Goal: Register for event/course

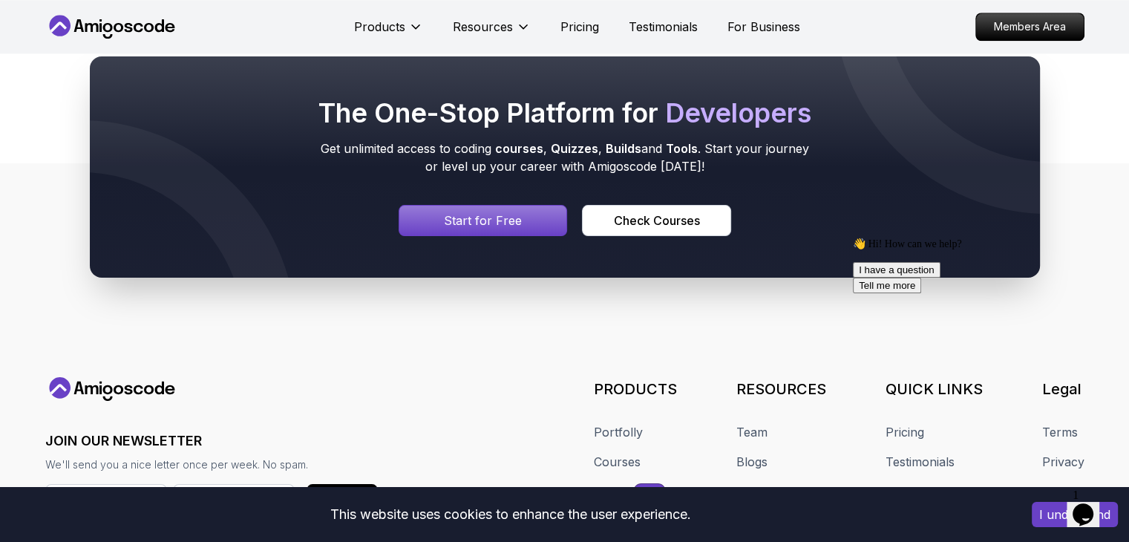
scroll to position [1449, 0]
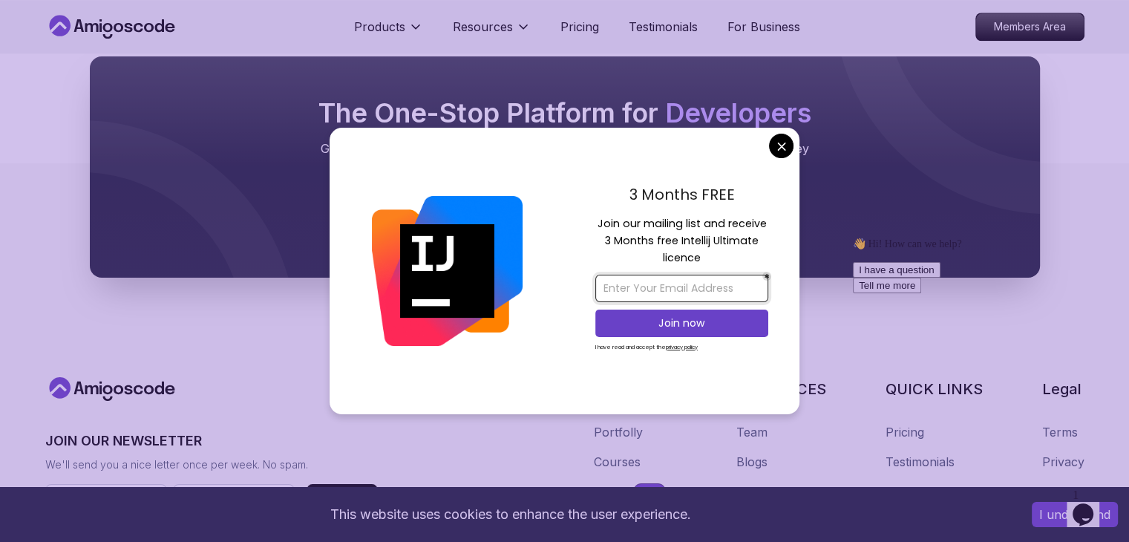
click at [658, 289] on input "email" at bounding box center [681, 288] width 173 height 27
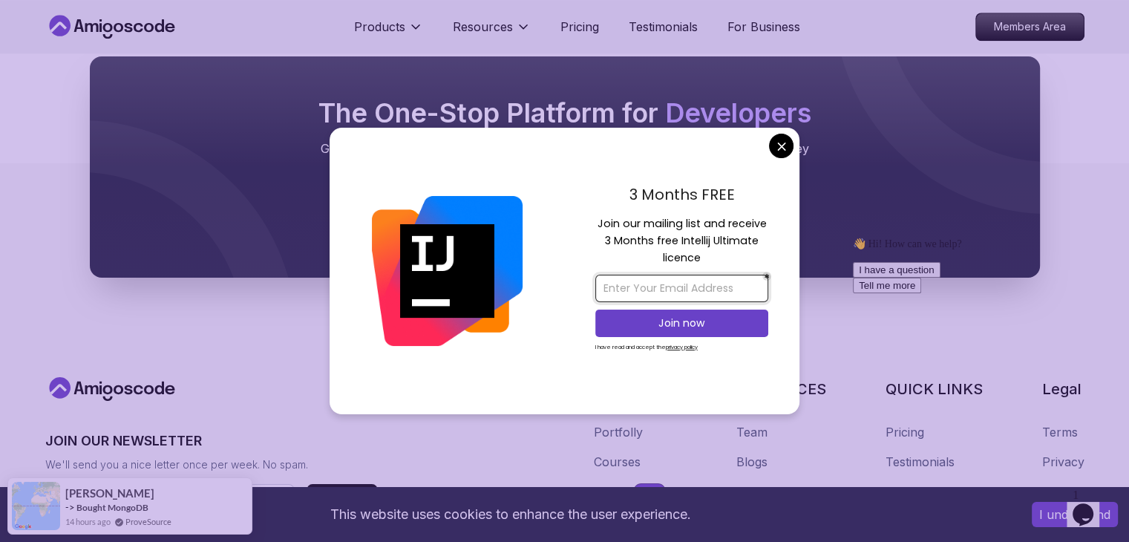
type input "CSanjanaperera@gmail.com"
click at [698, 321] on p "Join now" at bounding box center [682, 322] width 140 height 15
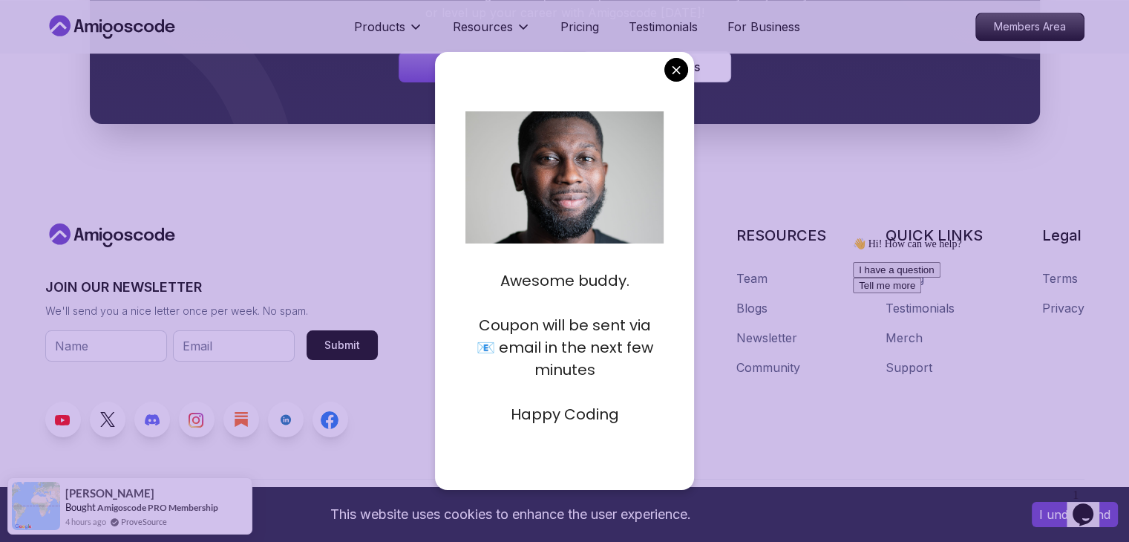
scroll to position [1612, 0]
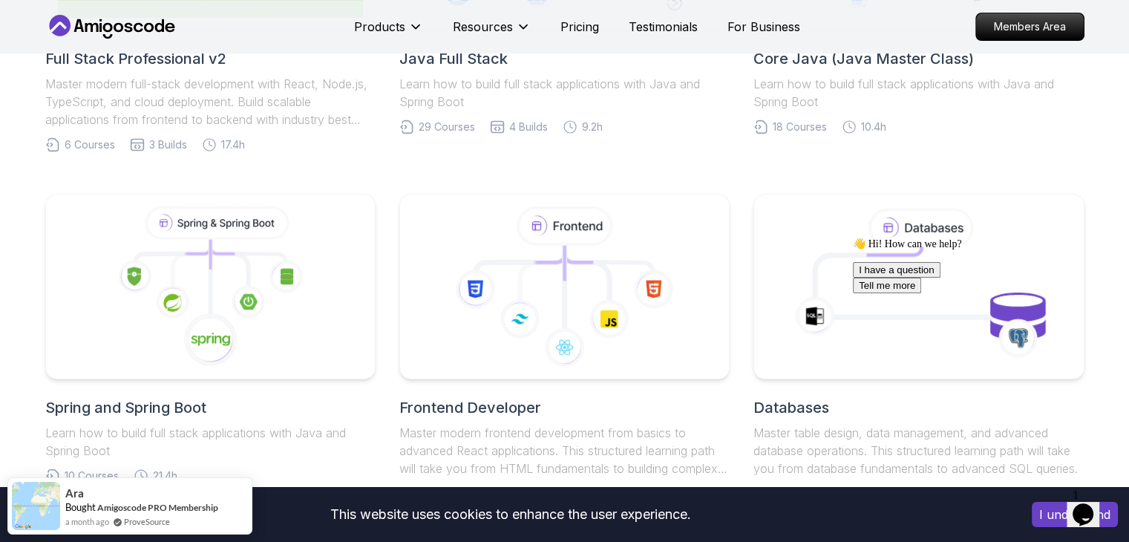
scroll to position [564, 0]
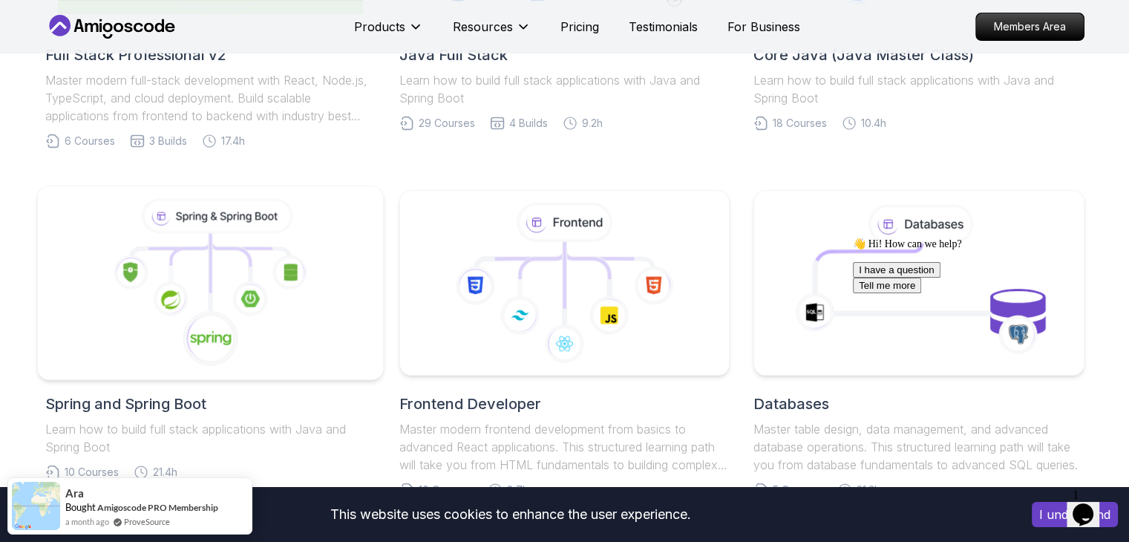
click at [312, 335] on icon at bounding box center [210, 283] width 321 height 168
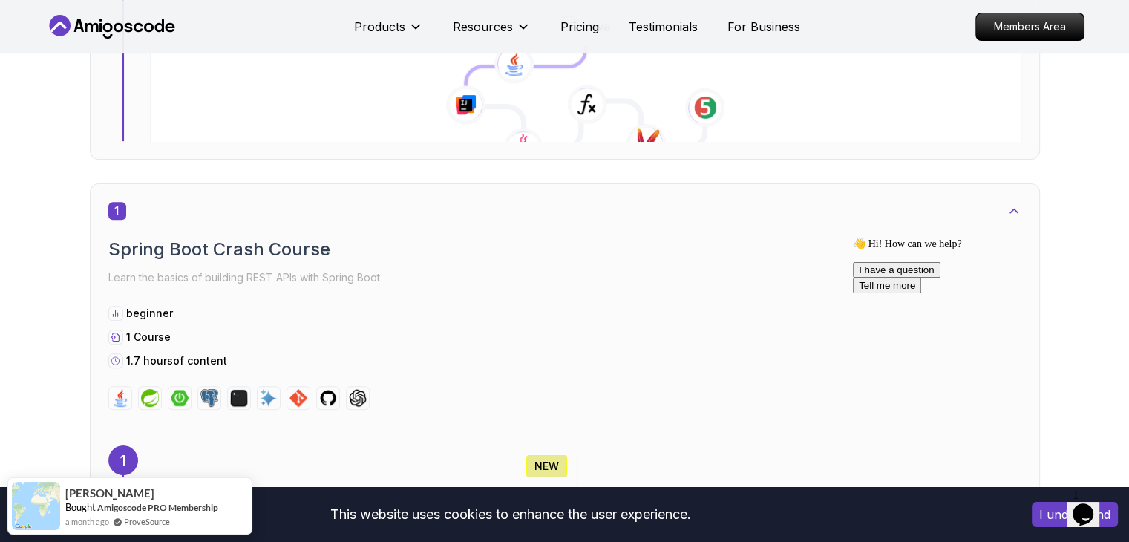
scroll to position [643, 0]
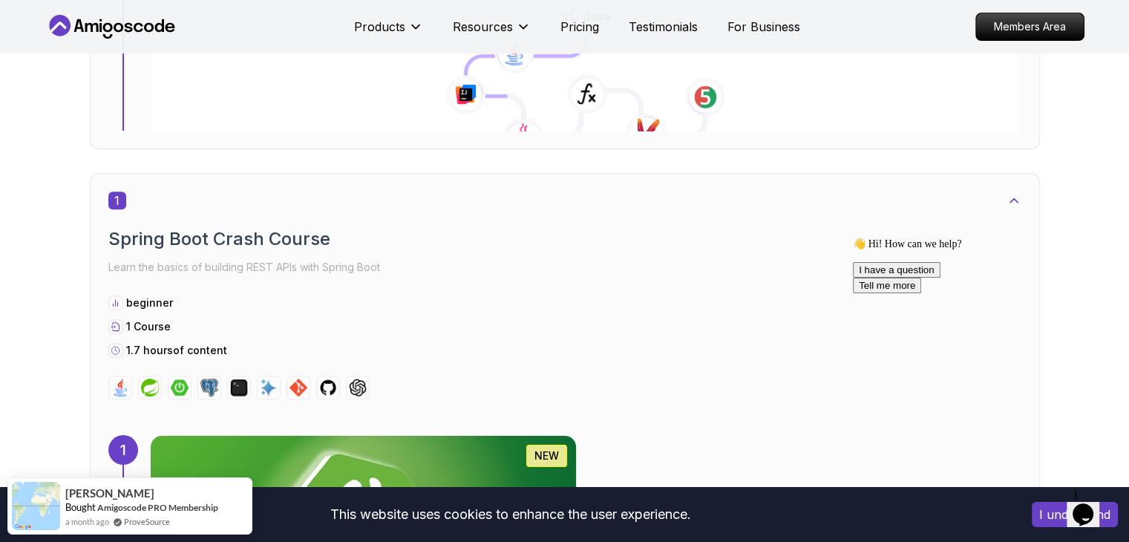
click at [575, 431] on img at bounding box center [363, 524] width 447 height 186
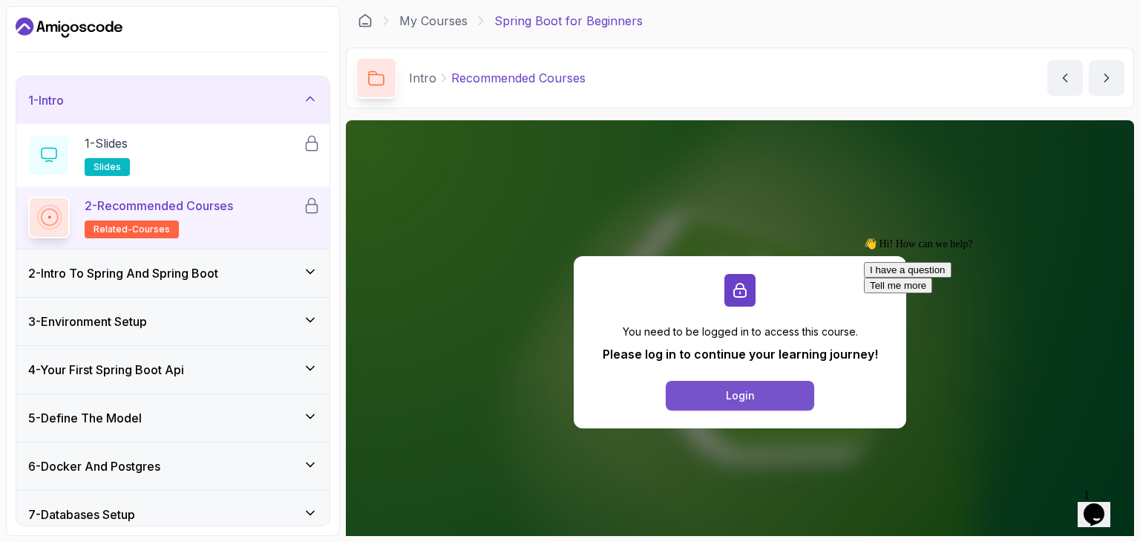
click at [748, 388] on div "Login" at bounding box center [740, 395] width 29 height 15
click at [817, 467] on div "You need to be logged in to access this course. Please log in to continue your …" at bounding box center [740, 341] width 788 height 443
click at [705, 393] on button "Login" at bounding box center [740, 396] width 148 height 30
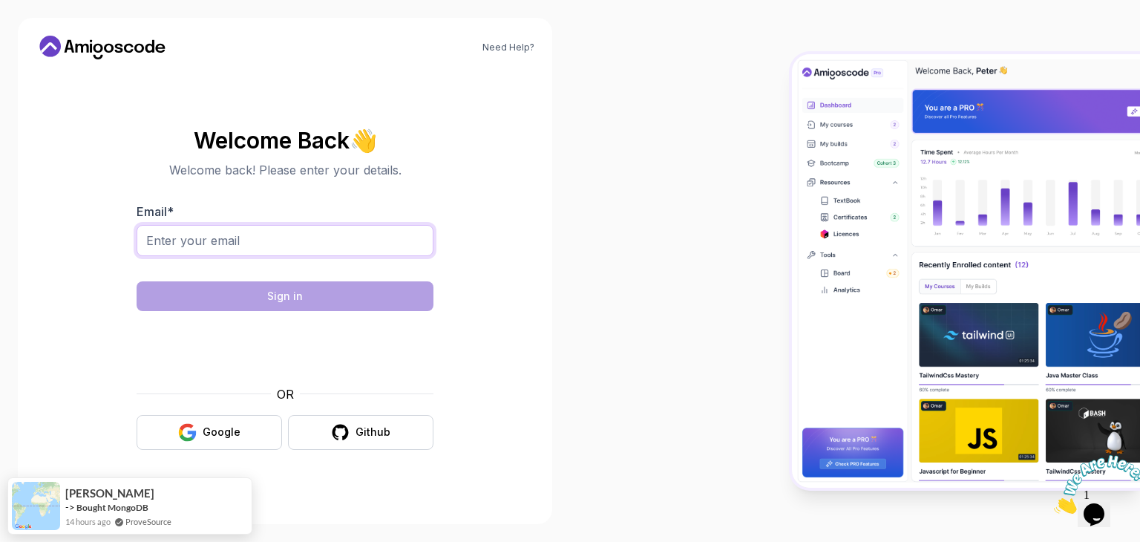
click at [335, 240] on input "Email *" at bounding box center [285, 240] width 297 height 31
type input "CSanjanaperera@gmail.com"
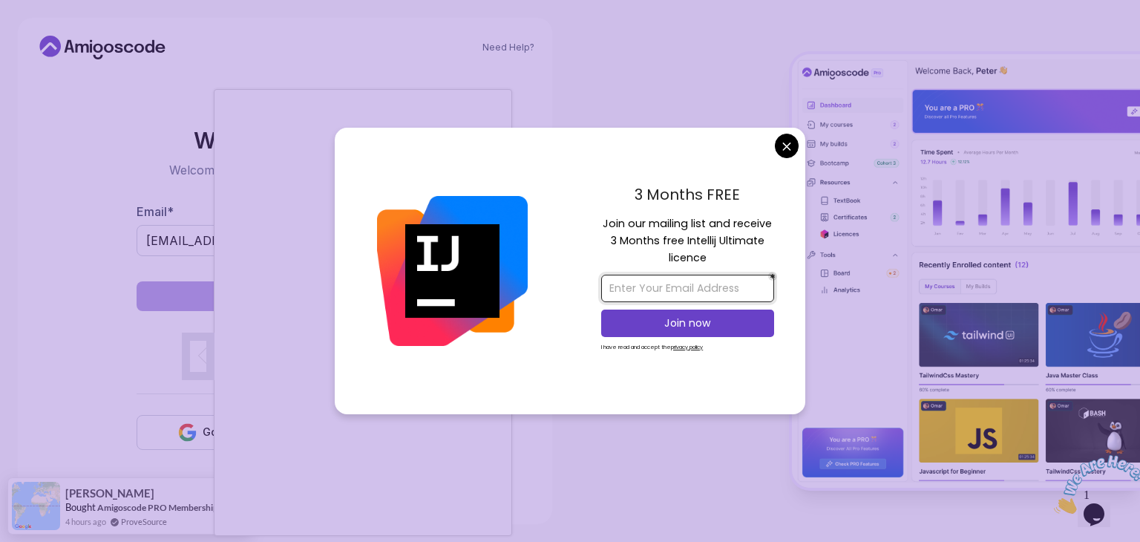
click at [666, 287] on input "email" at bounding box center [687, 288] width 173 height 27
type input "CSanjanaperera@gmail.com"
click at [698, 318] on p "Join now" at bounding box center [688, 322] width 140 height 15
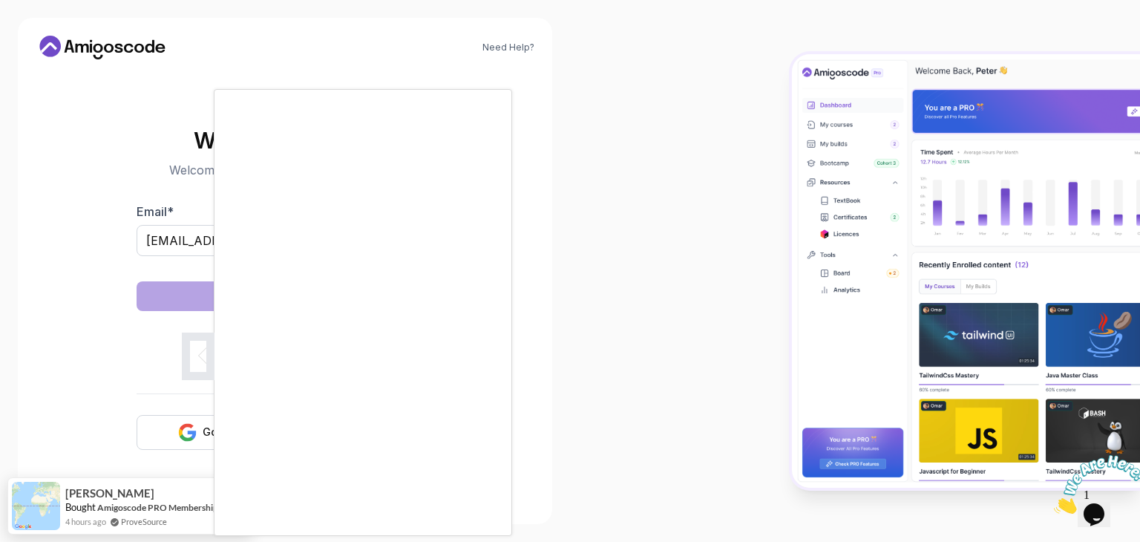
click at [686, 72] on body "Need Help? Welcome Back 👋 Welcome back! Please enter your details. Email * CSan…" at bounding box center [570, 271] width 1140 height 542
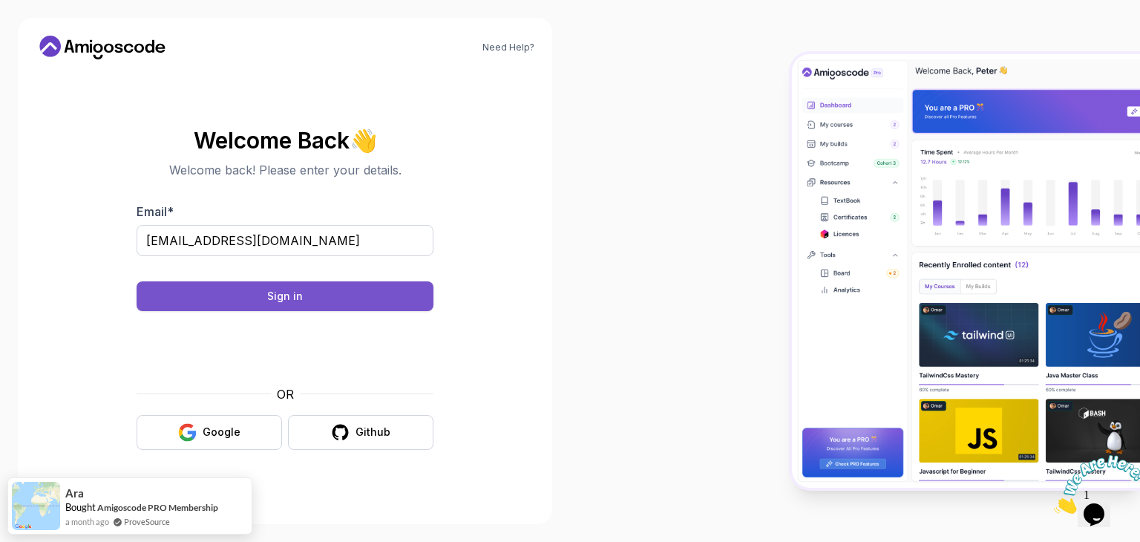
click at [321, 292] on button "Sign in" at bounding box center [285, 296] width 297 height 30
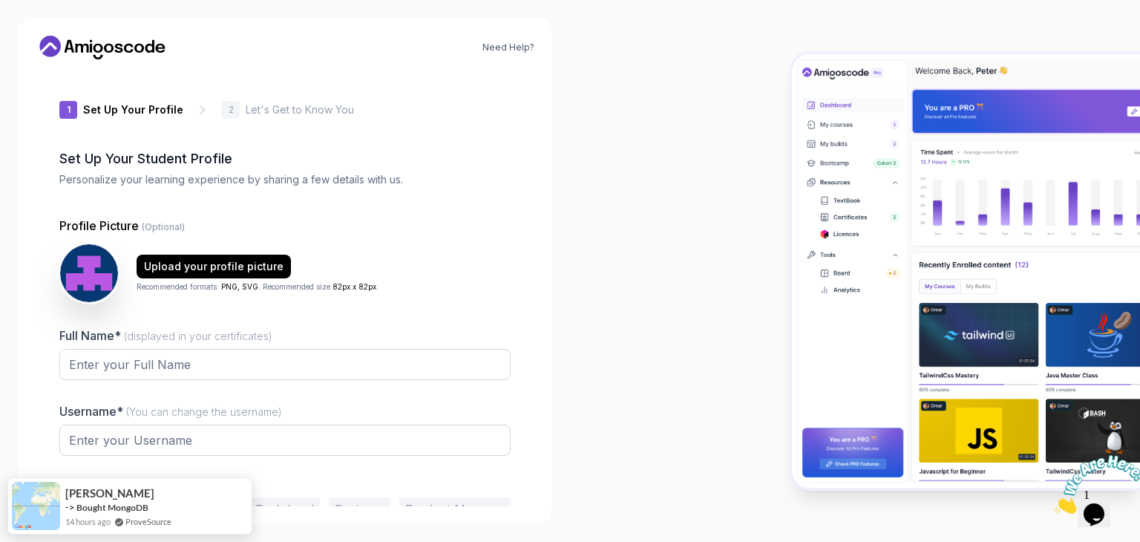
type input "loftybison94aa0"
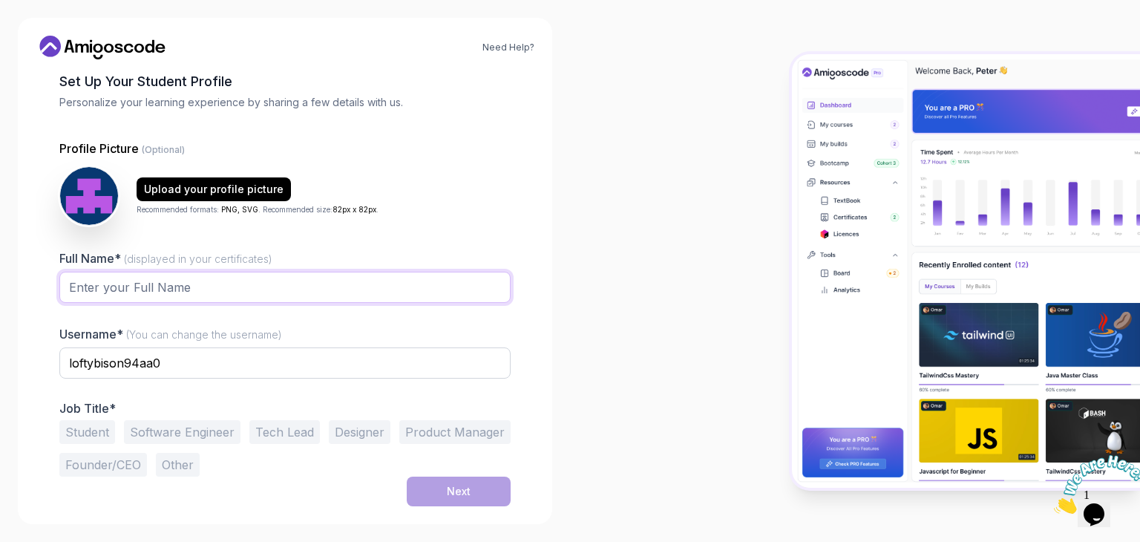
click at [211, 298] on input "Full Name* (displayed in your certificates)" at bounding box center [284, 287] width 451 height 31
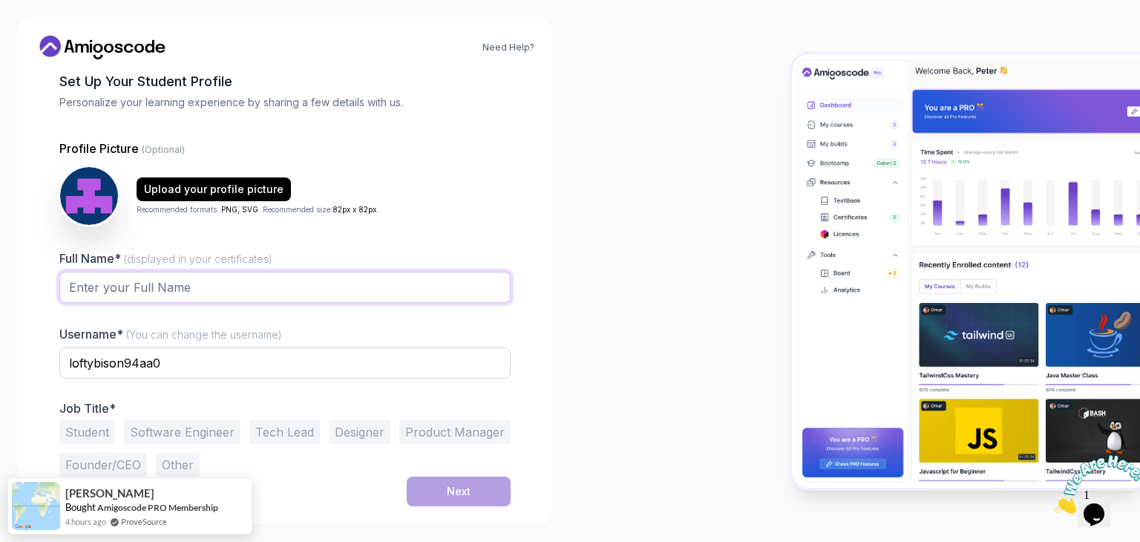
type input "Chamodya Perera"
click at [177, 362] on input "loftybison94aa0" at bounding box center [284, 362] width 451 height 31
type input "l"
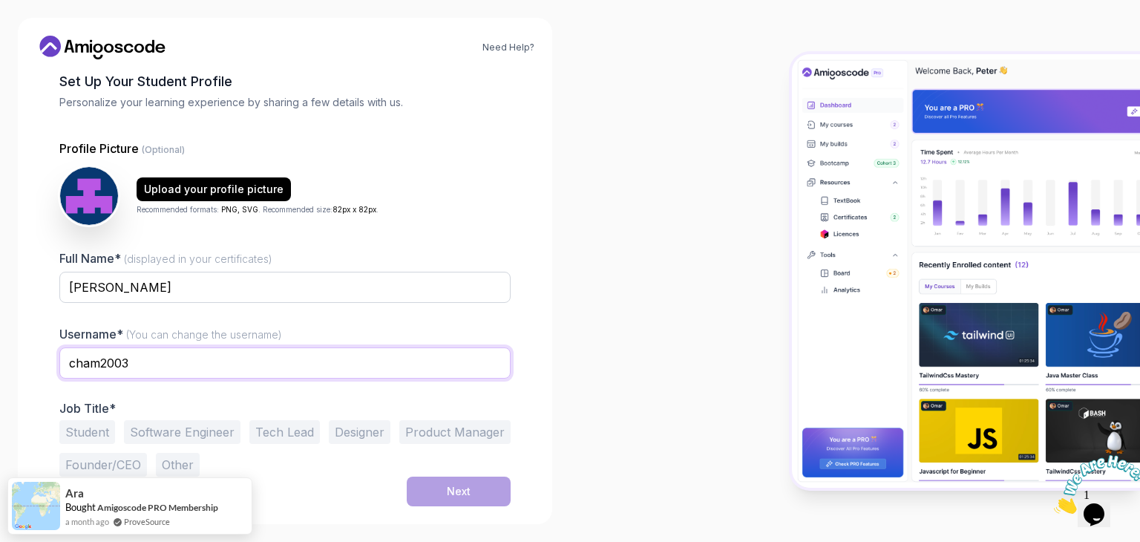
type input "cham2003"
click at [79, 435] on button "Student" at bounding box center [87, 432] width 56 height 24
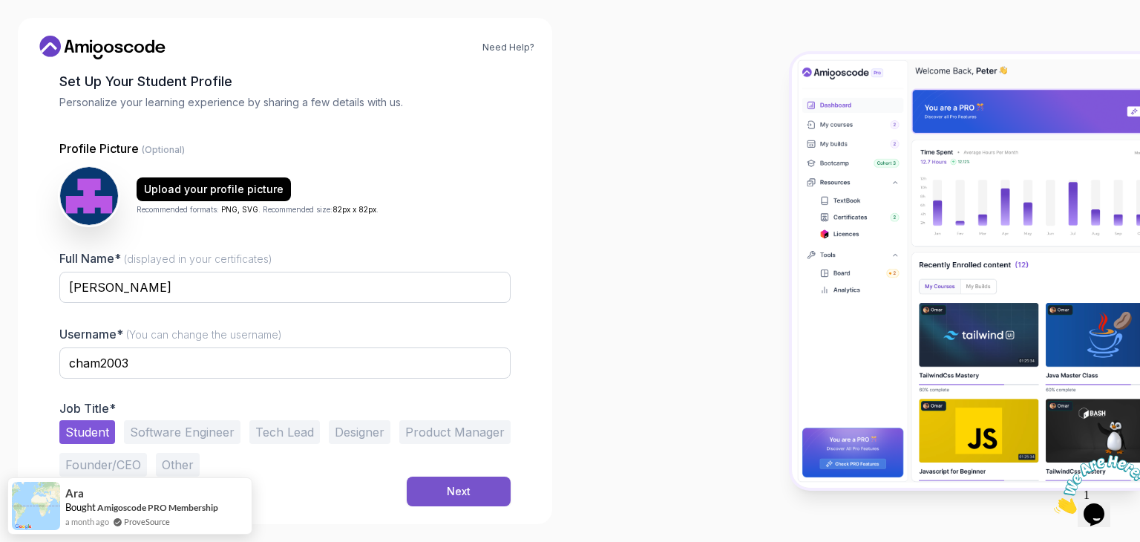
click at [457, 485] on div "Next" at bounding box center [459, 491] width 24 height 15
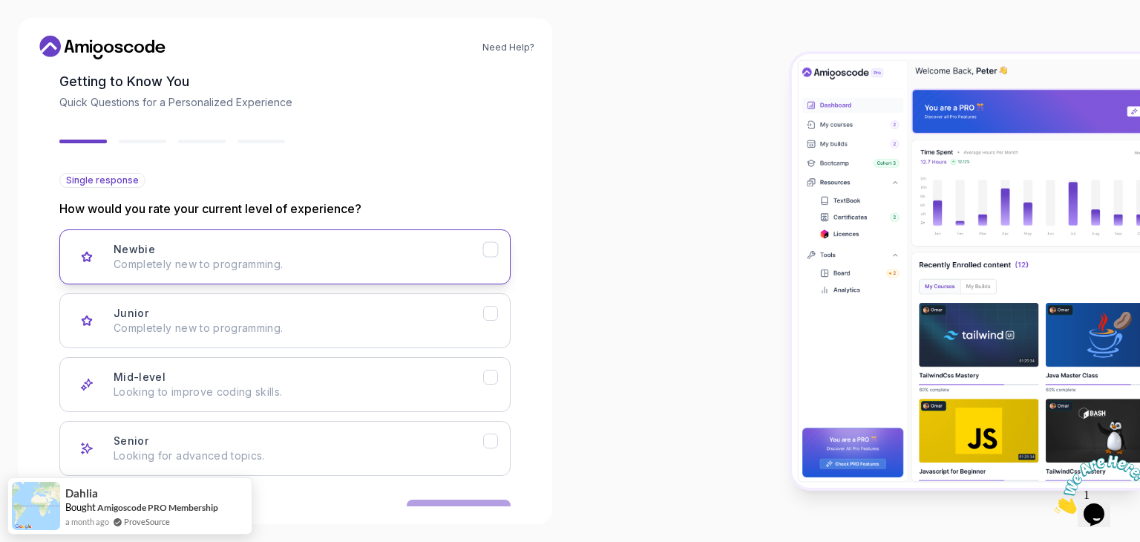
click at [453, 252] on div "Newbie Completely new to programming." at bounding box center [299, 257] width 370 height 30
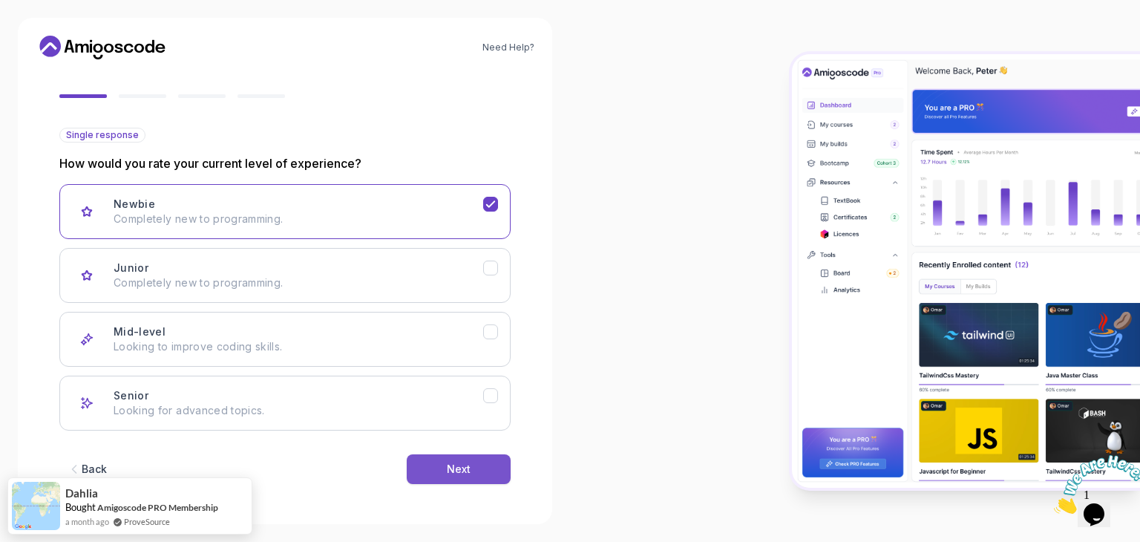
click at [485, 466] on button "Next" at bounding box center [459, 469] width 104 height 30
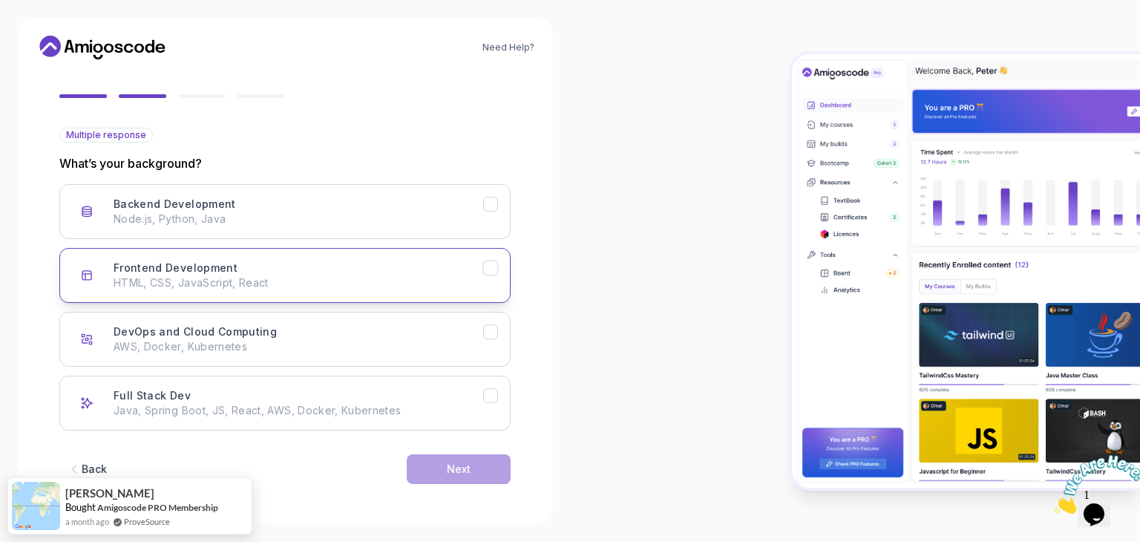
click at [475, 283] on p "HTML, CSS, JavaScript, React" at bounding box center [299, 282] width 370 height 15
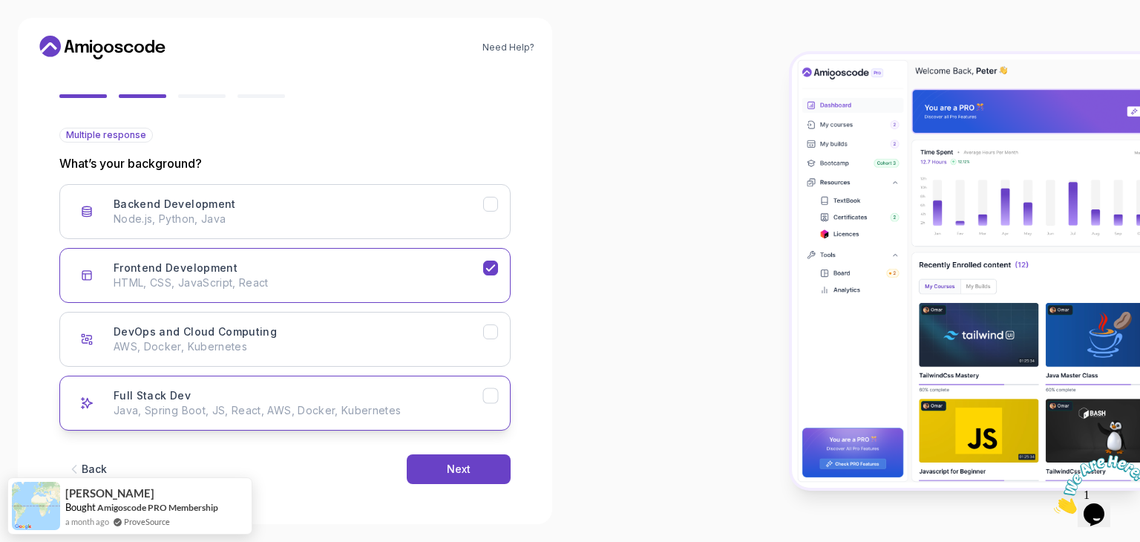
click at [485, 381] on button "Full Stack Dev Java, Spring Boot, JS, React, AWS, Docker, Kubernetes" at bounding box center [284, 403] width 451 height 55
click at [476, 458] on button "Next" at bounding box center [459, 469] width 104 height 30
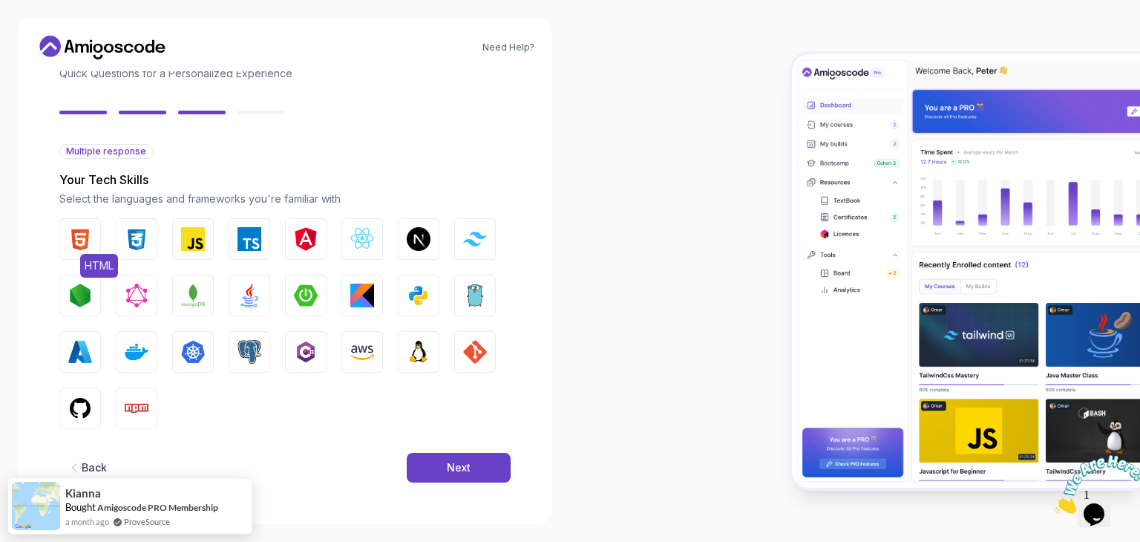
click at [73, 232] on img "button" at bounding box center [80, 239] width 24 height 24
click at [131, 232] on img "button" at bounding box center [137, 239] width 24 height 24
click at [197, 243] on img "button" at bounding box center [193, 239] width 24 height 24
click at [251, 301] on img "button" at bounding box center [250, 296] width 24 height 24
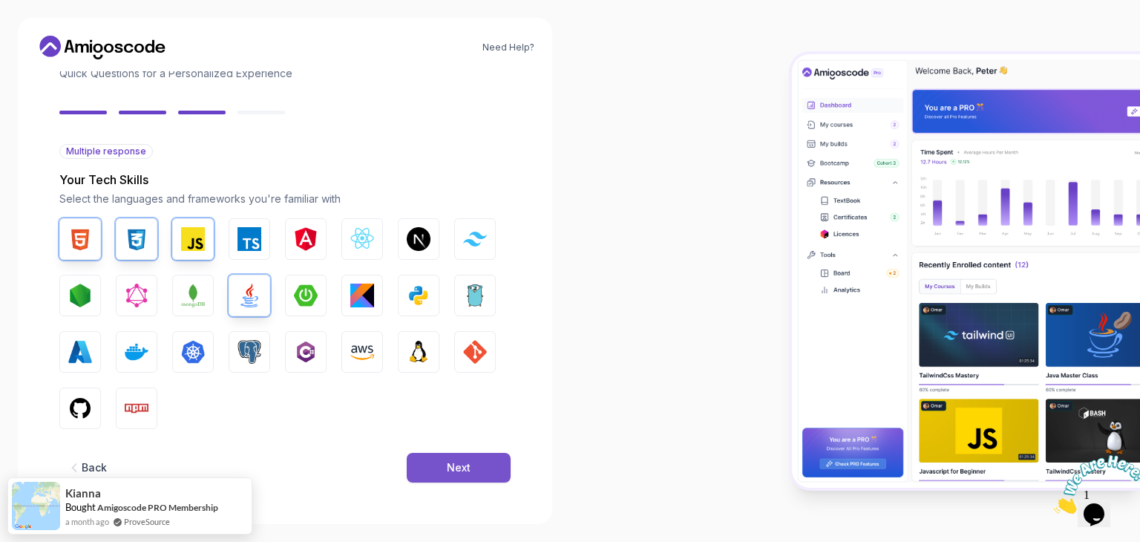
click at [457, 457] on button "Next" at bounding box center [459, 468] width 104 height 30
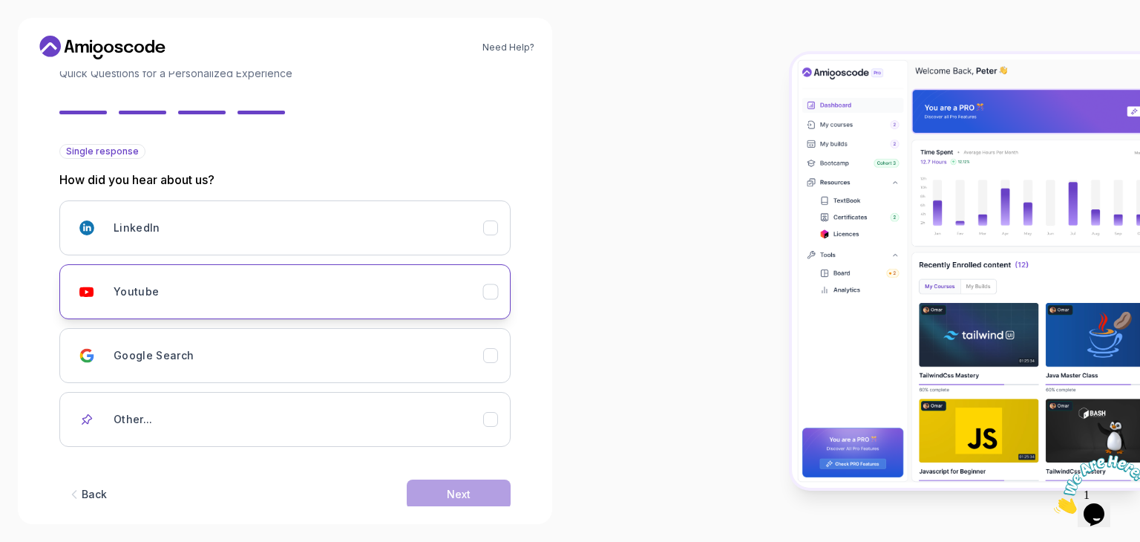
click at [474, 307] on button "Youtube" at bounding box center [284, 291] width 451 height 55
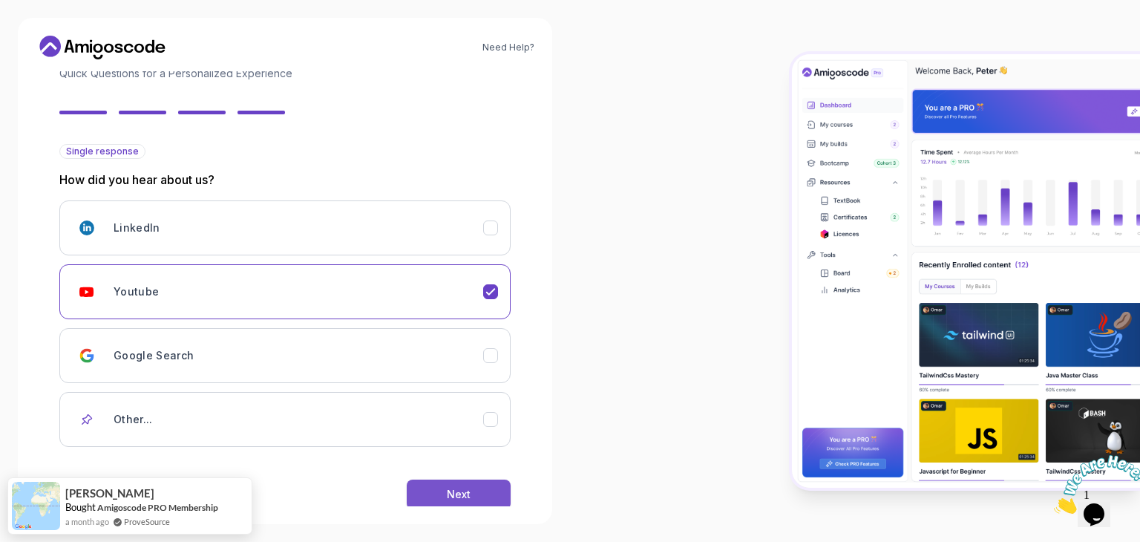
click at [491, 497] on button "Next" at bounding box center [459, 494] width 104 height 30
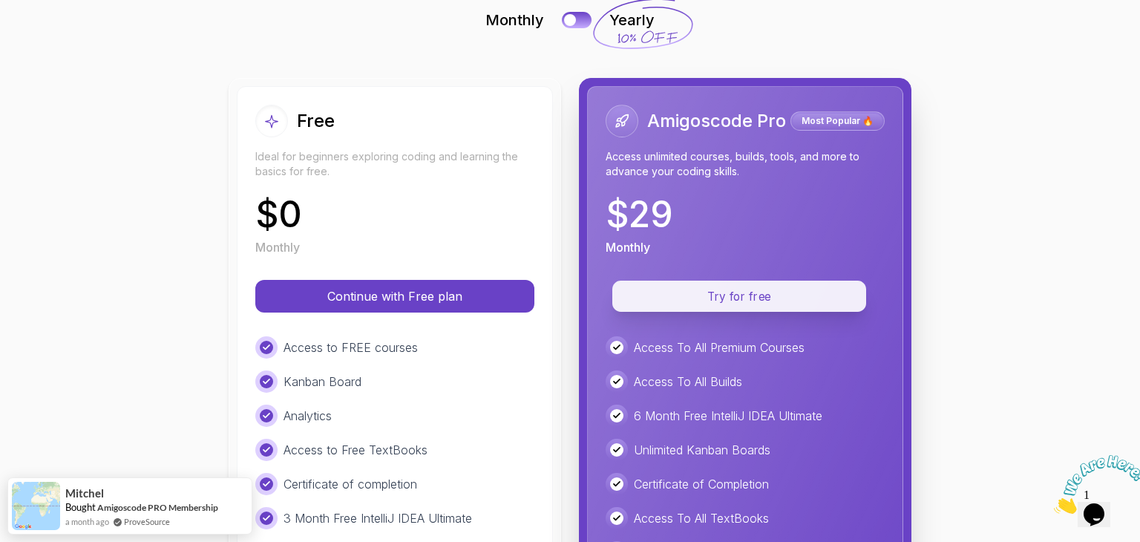
click at [797, 283] on button "Try for free" at bounding box center [739, 296] width 254 height 31
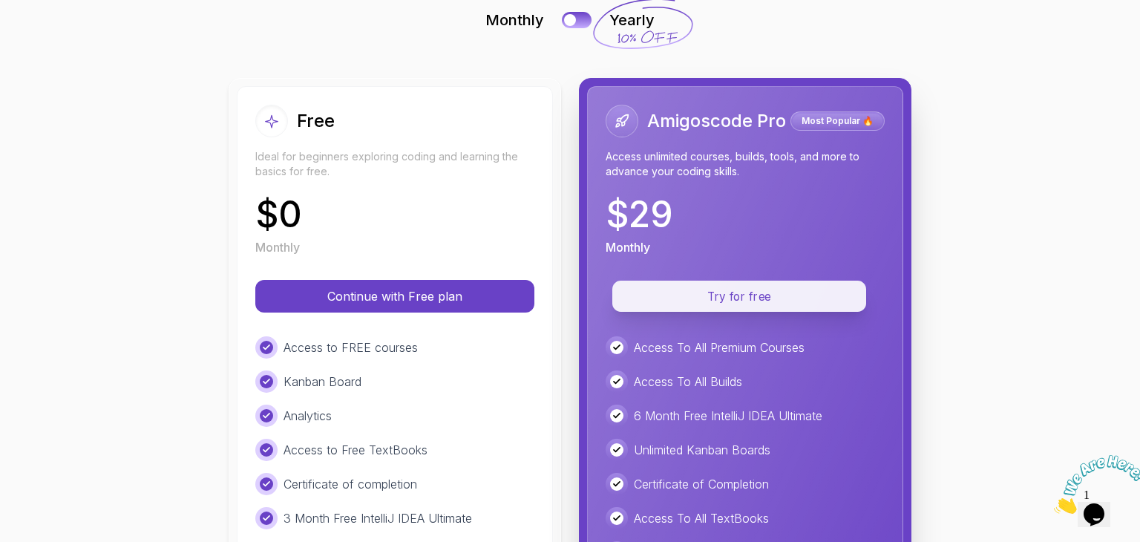
click at [796, 292] on p "Try for free" at bounding box center [739, 296] width 220 height 17
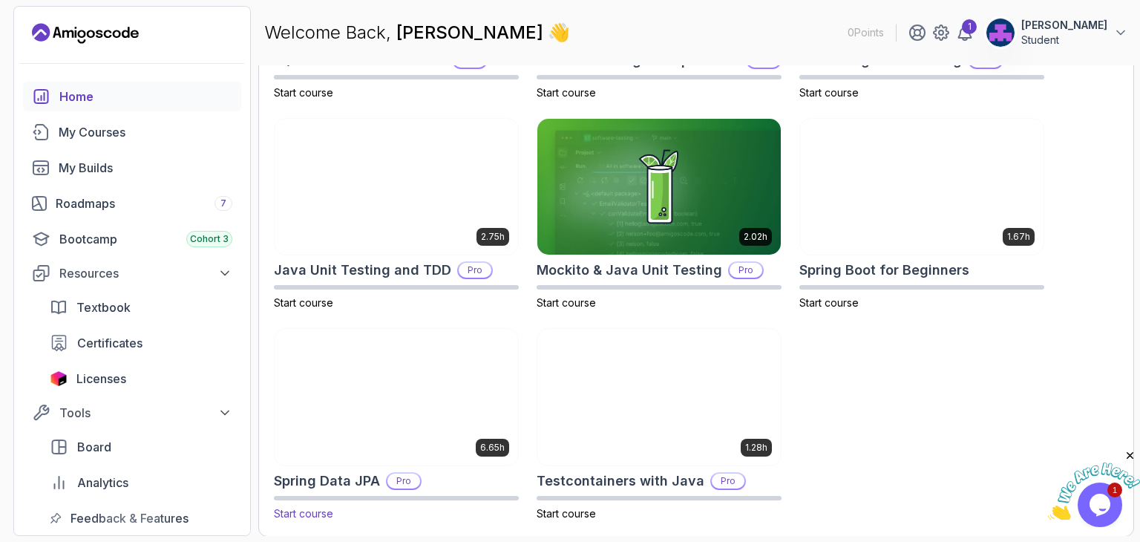
scroll to position [586, 0]
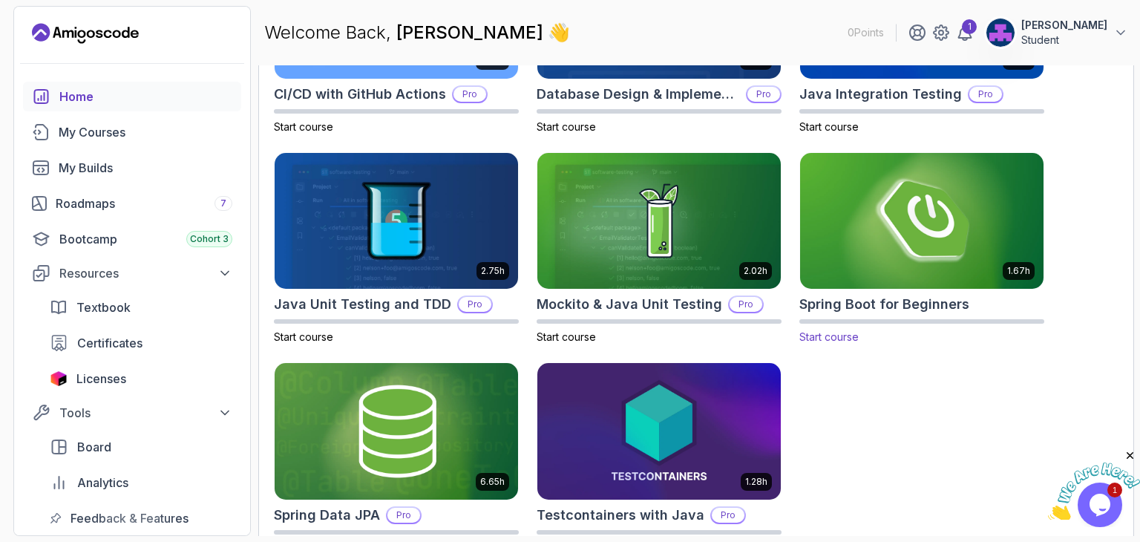
click at [840, 289] on div "1.67h Spring Boot for Beginners Start course" at bounding box center [921, 248] width 245 height 193
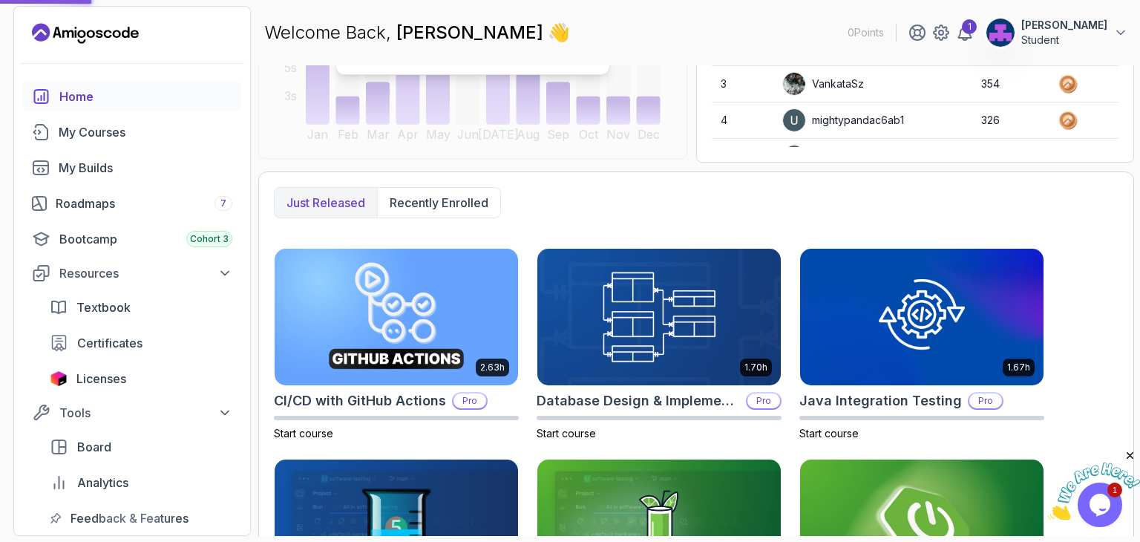
scroll to position [277, 0]
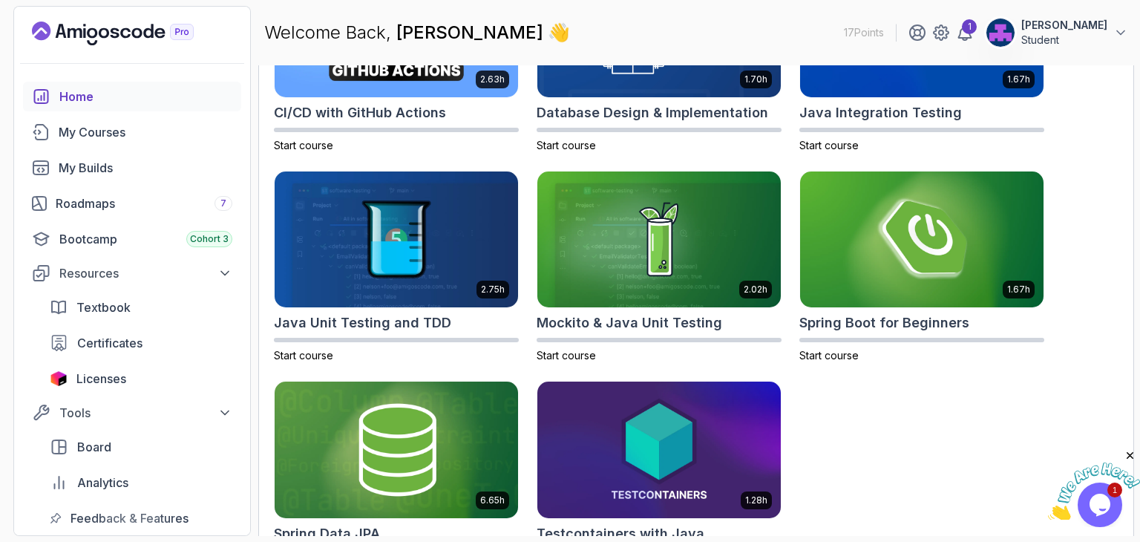
scroll to position [569, 0]
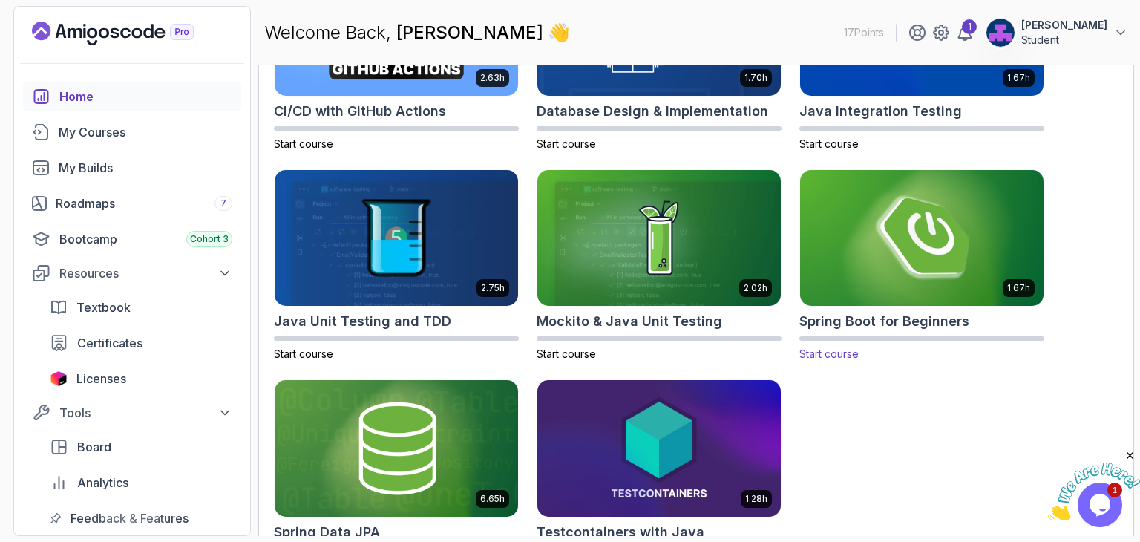
click at [831, 306] on div "1.67h Spring Boot for Beginners Start course" at bounding box center [921, 265] width 245 height 193
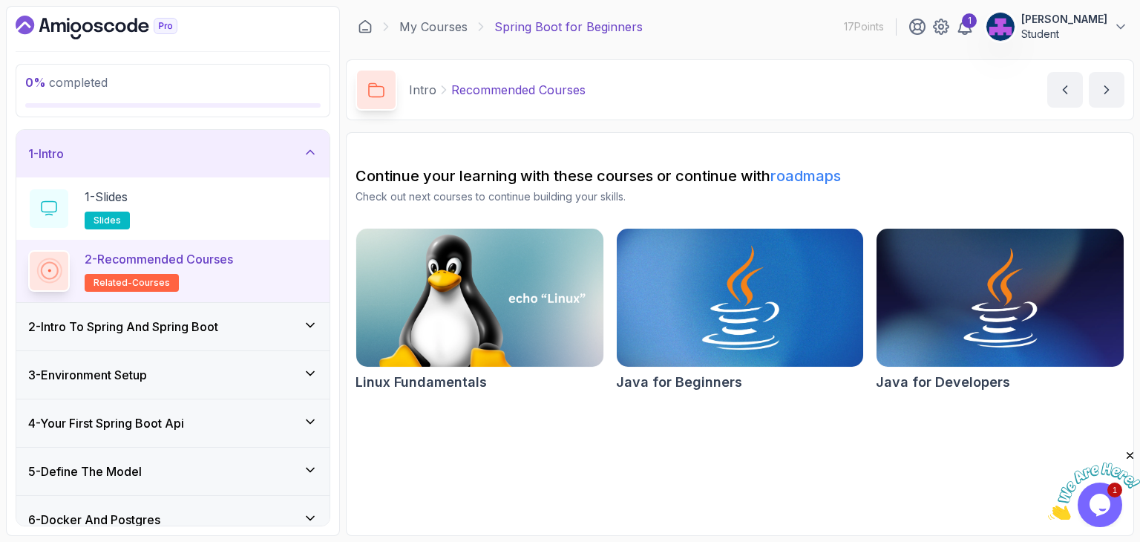
click at [833, 289] on img at bounding box center [739, 297] width 259 height 145
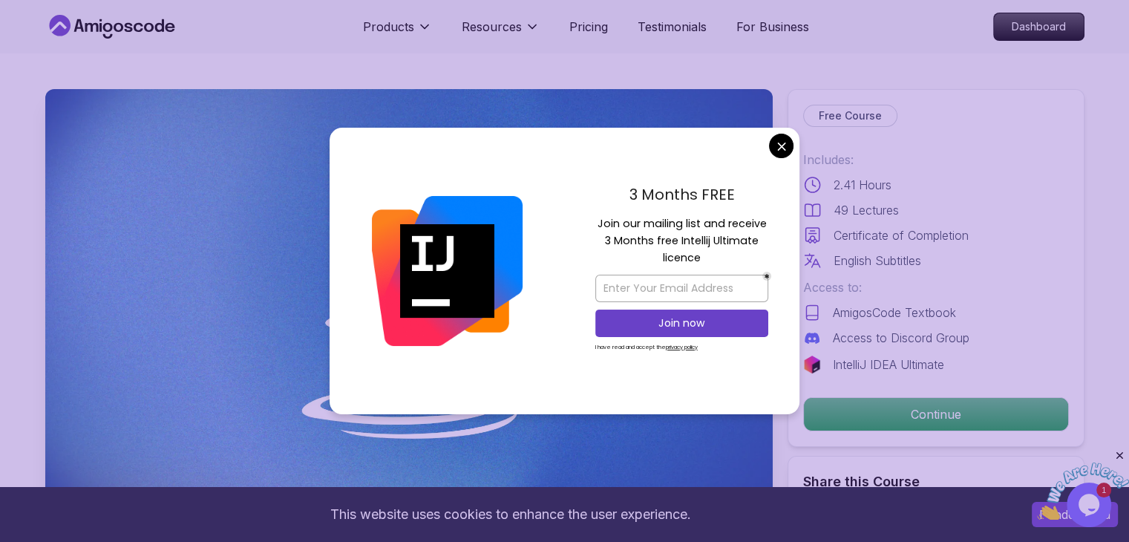
click at [833, 289] on p "Access to:" at bounding box center [936, 287] width 266 height 18
